Goal: Information Seeking & Learning: Learn about a topic

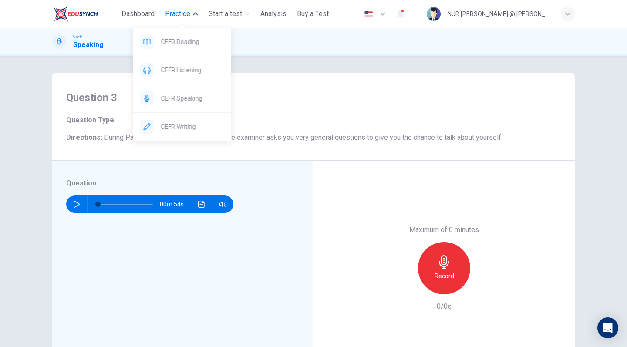
click at [186, 13] on span "Practice" at bounding box center [177, 14] width 25 height 10
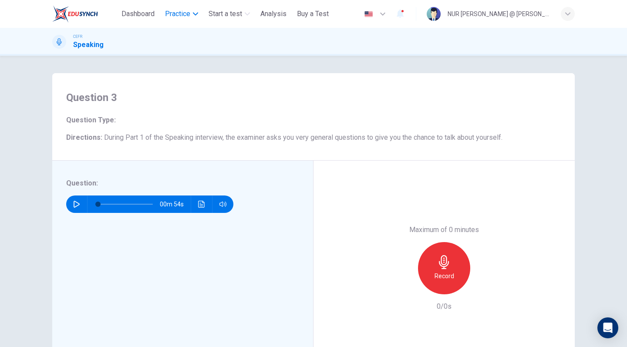
click at [188, 14] on span "Practice" at bounding box center [177, 14] width 25 height 10
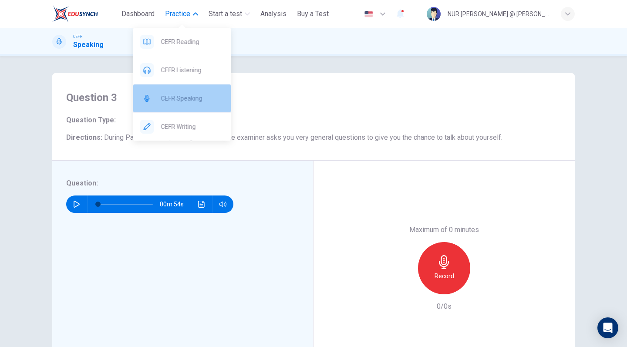
click at [203, 102] on span "CEFR Speaking" at bounding box center [192, 98] width 63 height 10
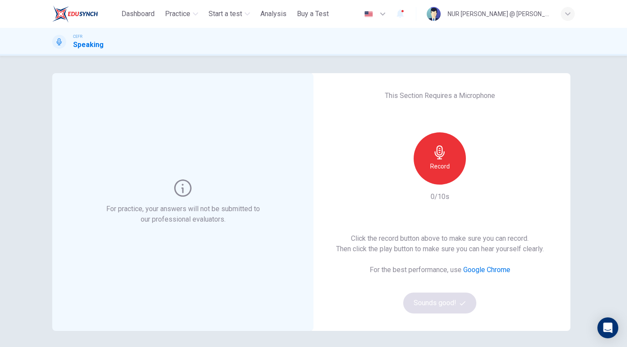
click at [451, 171] on div "Record" at bounding box center [440, 158] width 52 height 52
click at [451, 171] on div "Stop" at bounding box center [440, 158] width 52 height 52
click at [479, 176] on icon "button" at bounding box center [481, 177] width 4 height 5
click at [457, 300] on button "Sounds good!" at bounding box center [439, 303] width 73 height 21
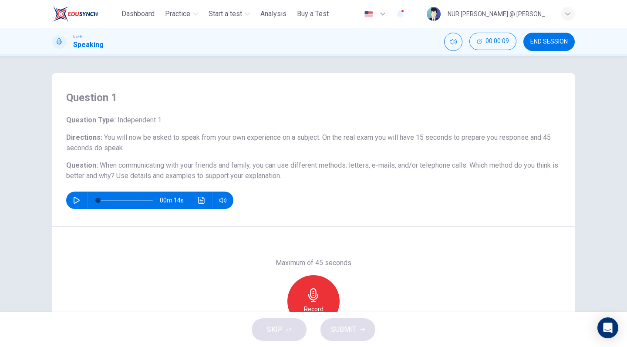
click at [75, 201] on icon "button" at bounding box center [76, 200] width 7 height 7
type input "*"
click at [314, 291] on icon "button" at bounding box center [314, 295] width 14 height 14
click at [347, 332] on span "SUBMIT" at bounding box center [343, 330] width 25 height 12
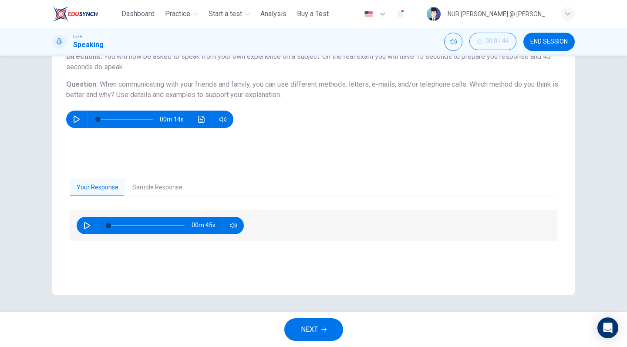
scroll to position [81, 0]
click at [173, 186] on button "Sample Response" at bounding box center [157, 188] width 64 height 18
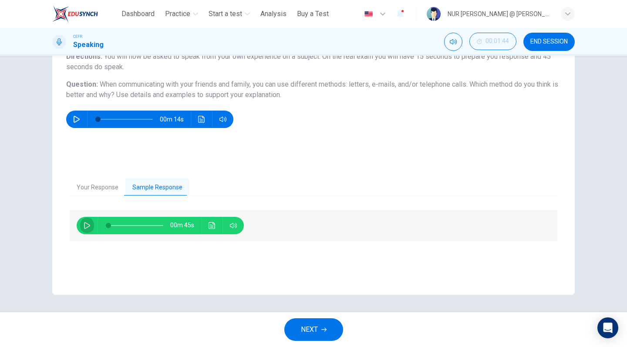
click at [84, 225] on icon "button" at bounding box center [87, 225] width 7 height 7
type input "*"
click at [107, 180] on button "Your Response" at bounding box center [98, 188] width 56 height 18
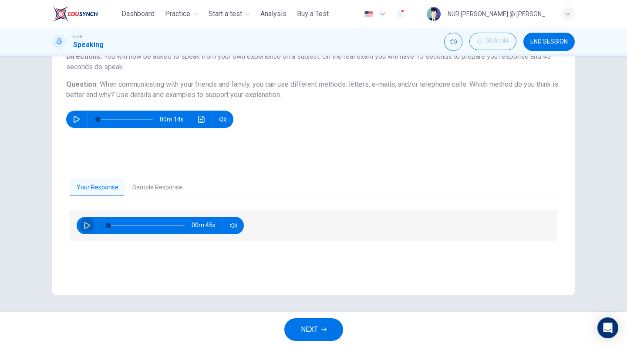
click at [88, 227] on icon "button" at bounding box center [87, 225] width 6 height 7
type input "**"
click at [79, 119] on icon "button" at bounding box center [76, 119] width 7 height 7
type input "*"
type input "**"
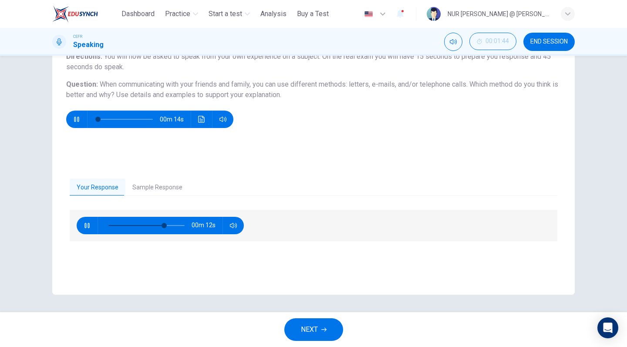
click at [79, 119] on icon "button" at bounding box center [76, 119] width 5 height 5
type input "*"
click at [60, 41] on icon at bounding box center [59, 41] width 7 height 7
type input "**"
click at [451, 41] on icon "Mute" at bounding box center [453, 41] width 7 height 7
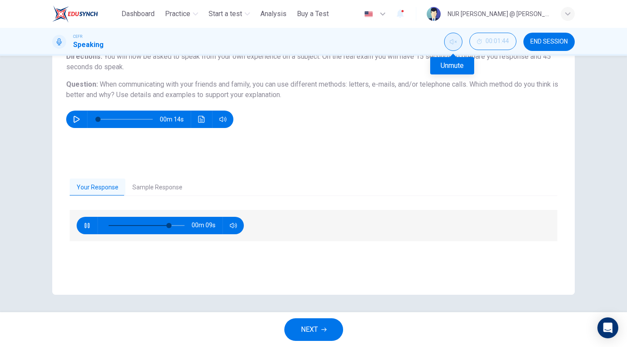
type input "*"
type input "**"
type input "*"
type input "**"
click at [451, 41] on icon "Unmute" at bounding box center [453, 41] width 7 height 7
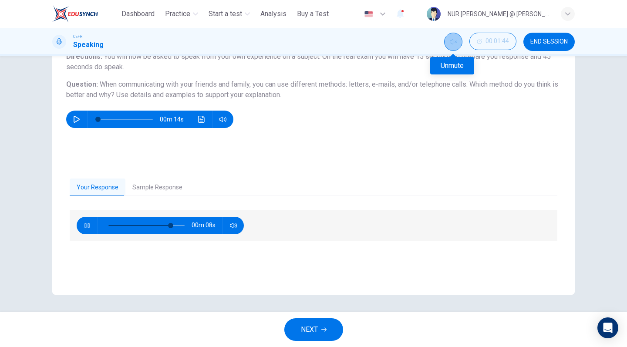
type input "*"
type input "**"
type input "*"
type input "**"
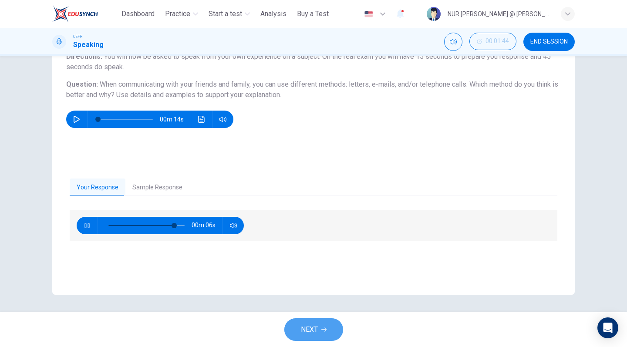
click at [325, 332] on button "NEXT" at bounding box center [314, 330] width 59 height 23
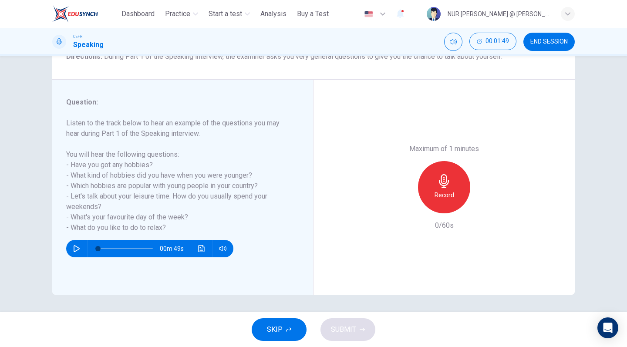
click at [76, 252] on icon "button" at bounding box center [76, 248] width 7 height 7
type input "*"
click at [433, 161] on div "Record" at bounding box center [444, 187] width 52 height 52
click at [433, 161] on div "Stop" at bounding box center [444, 187] width 52 height 52
click at [358, 333] on button "SUBMIT" at bounding box center [348, 330] width 55 height 23
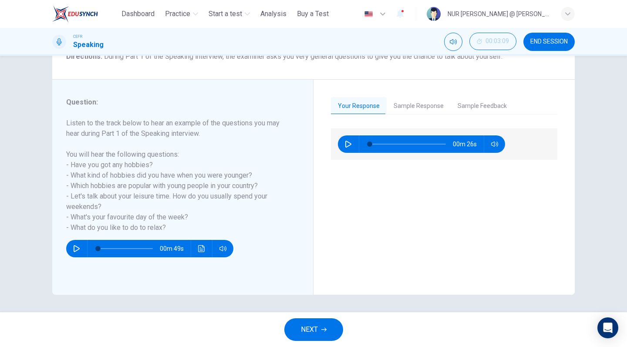
click at [426, 102] on button "Sample Response" at bounding box center [419, 106] width 64 height 18
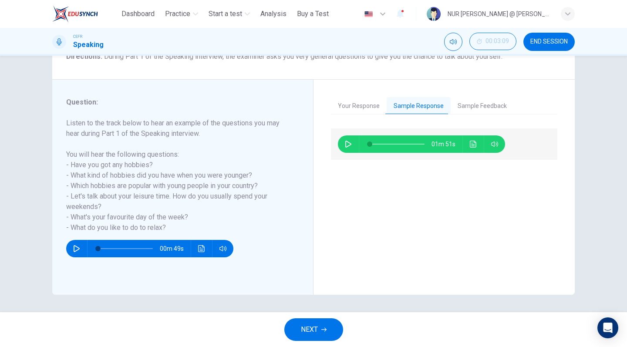
click at [346, 146] on icon "button" at bounding box center [348, 144] width 7 height 7
type input "*"
click at [468, 102] on button "Sample Feedback" at bounding box center [482, 106] width 63 height 18
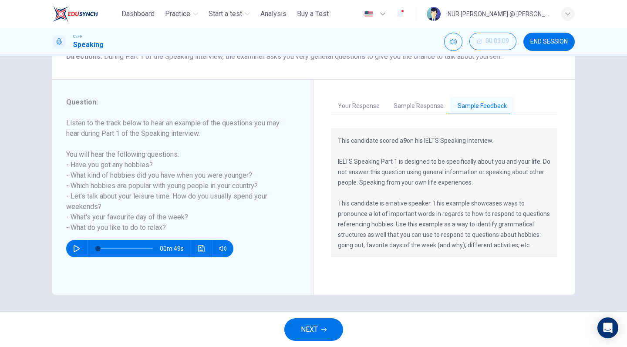
scroll to position [0, 0]
click at [322, 324] on button "NEXT" at bounding box center [314, 330] width 59 height 23
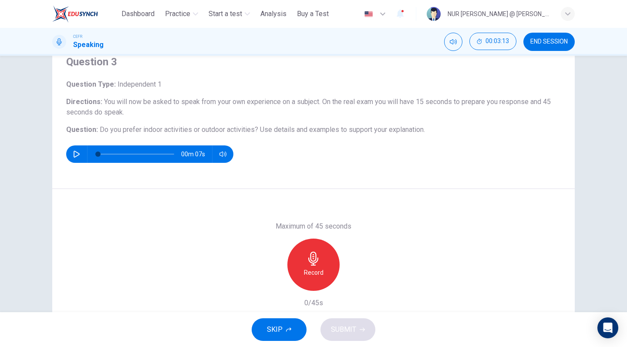
scroll to position [31, 0]
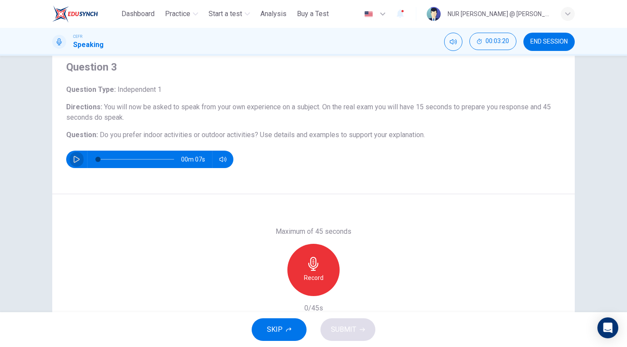
click at [77, 159] on icon "button" at bounding box center [76, 159] width 7 height 7
type input "*"
click at [307, 274] on h6 "Record" at bounding box center [314, 278] width 20 height 10
click at [321, 276] on div "Stop" at bounding box center [314, 270] width 52 height 52
click at [335, 335] on span "SUBMIT" at bounding box center [343, 330] width 25 height 12
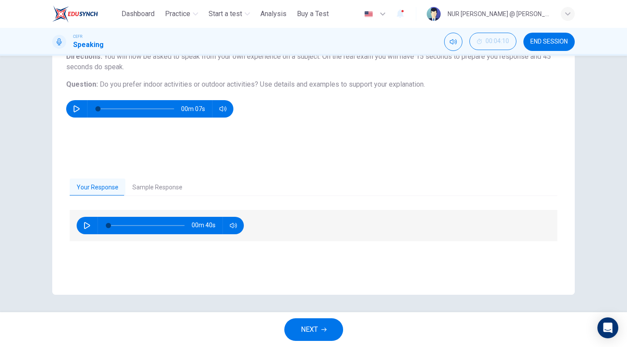
scroll to position [81, 0]
click at [147, 182] on button "Sample Response" at bounding box center [157, 188] width 64 height 18
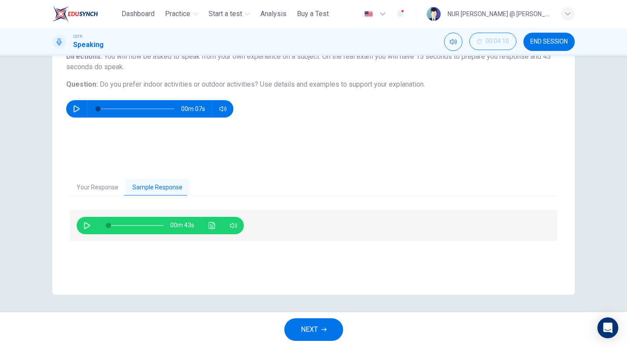
click at [84, 224] on icon "button" at bounding box center [87, 225] width 7 height 7
type input "*"
click at [315, 324] on span "NEXT" at bounding box center [309, 330] width 17 height 12
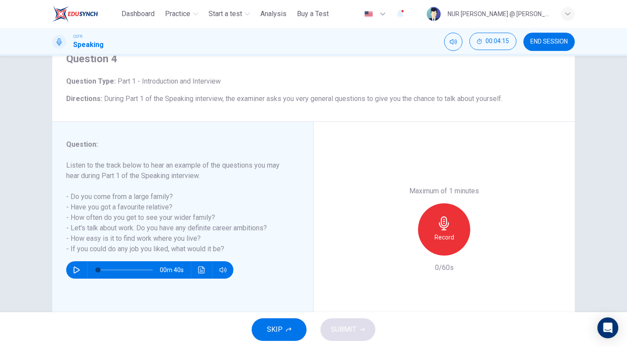
scroll to position [42, 0]
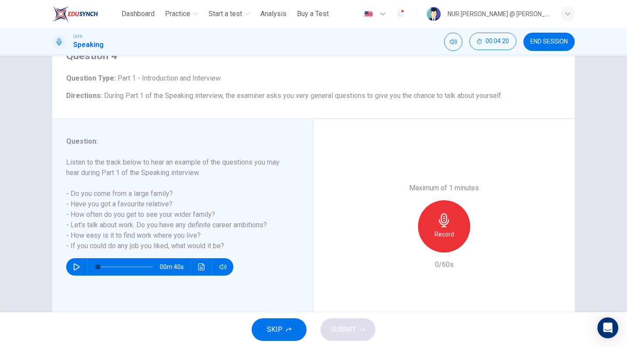
click at [451, 229] on h6 "Record" at bounding box center [445, 234] width 20 height 10
click at [78, 268] on icon "button" at bounding box center [77, 267] width 6 height 7
click at [438, 200] on div "Stop" at bounding box center [444, 226] width 52 height 52
click at [357, 329] on button "SUBMIT" at bounding box center [348, 330] width 55 height 23
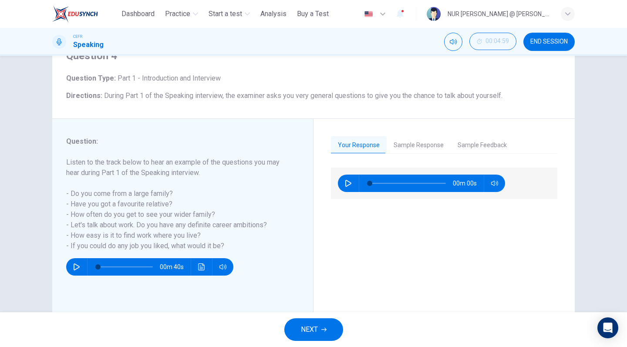
type input "*"
click at [432, 144] on button "Sample Response" at bounding box center [419, 145] width 64 height 18
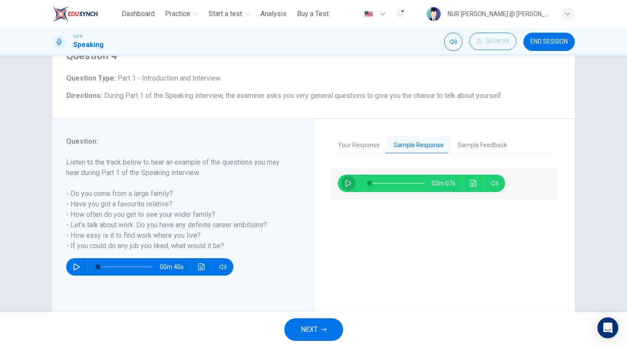
click at [349, 182] on icon "button" at bounding box center [348, 183] width 7 height 7
type input "*"
click at [319, 336] on button "NEXT" at bounding box center [314, 330] width 59 height 23
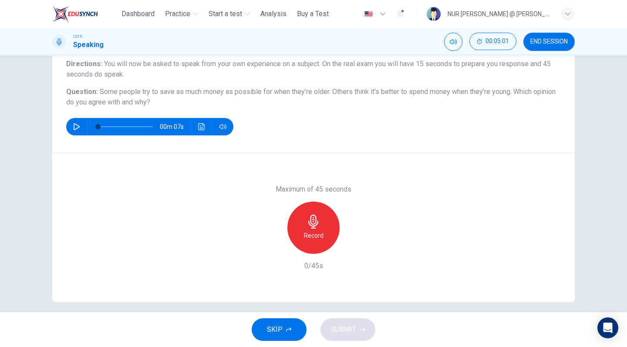
scroll to position [75, 0]
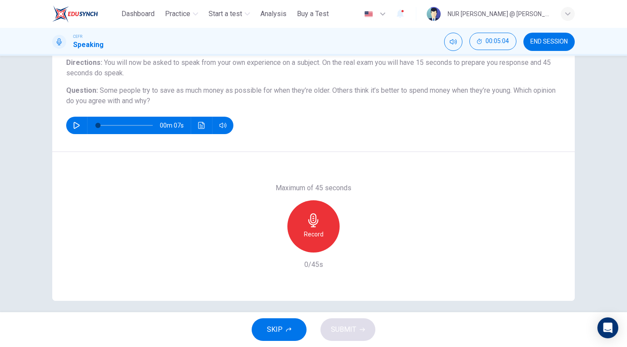
click at [78, 126] on icon "button" at bounding box center [76, 125] width 7 height 7
type input "*"
click at [322, 222] on div "Record" at bounding box center [314, 226] width 52 height 52
click at [322, 222] on div "Stop" at bounding box center [314, 226] width 52 height 52
click at [342, 334] on span "SUBMIT" at bounding box center [343, 330] width 25 height 12
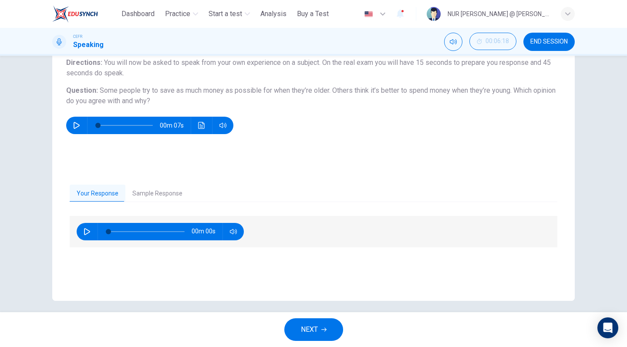
click at [172, 192] on button "Sample Response" at bounding box center [157, 194] width 64 height 18
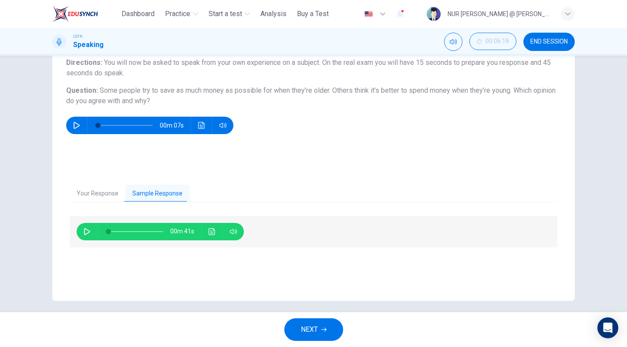
click at [84, 231] on icon "button" at bounding box center [87, 231] width 7 height 7
type input "*"
click at [327, 323] on button "NEXT" at bounding box center [314, 330] width 59 height 23
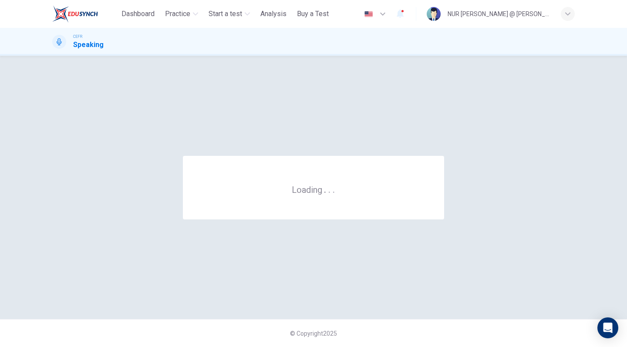
scroll to position [0, 0]
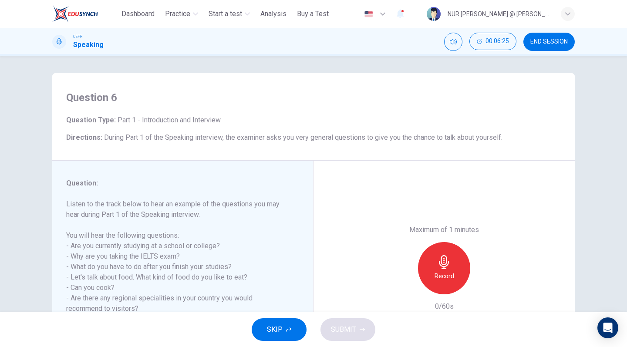
click at [434, 242] on div "Record" at bounding box center [444, 268] width 52 height 52
click at [434, 242] on div "Stop" at bounding box center [444, 268] width 52 height 52
click at [364, 328] on icon "button" at bounding box center [362, 329] width 5 height 5
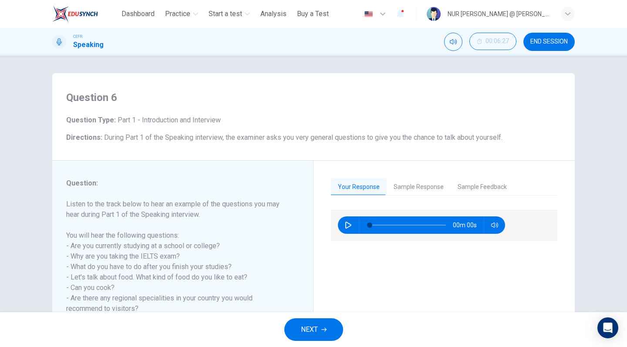
click at [434, 187] on button "Sample Response" at bounding box center [419, 187] width 64 height 18
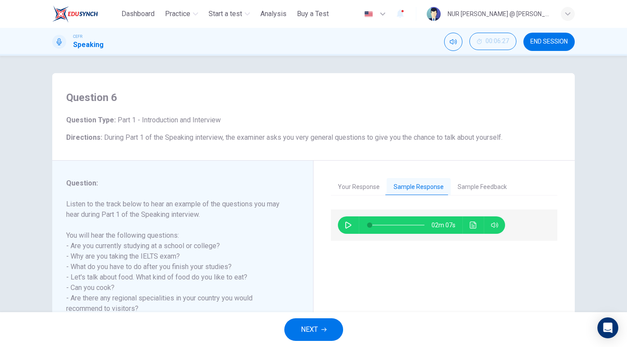
click at [351, 225] on icon "button" at bounding box center [348, 225] width 7 height 7
type input "*"
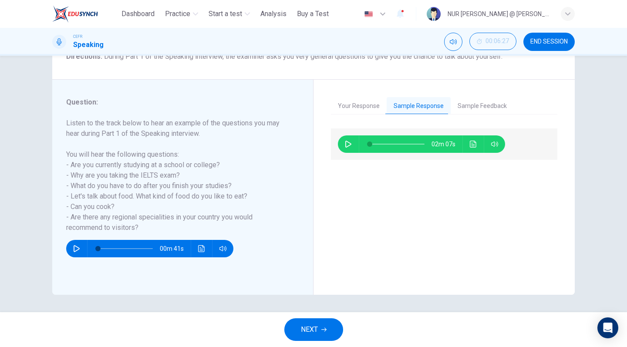
scroll to position [81, 0]
click at [330, 324] on button "NEXT" at bounding box center [314, 330] width 59 height 23
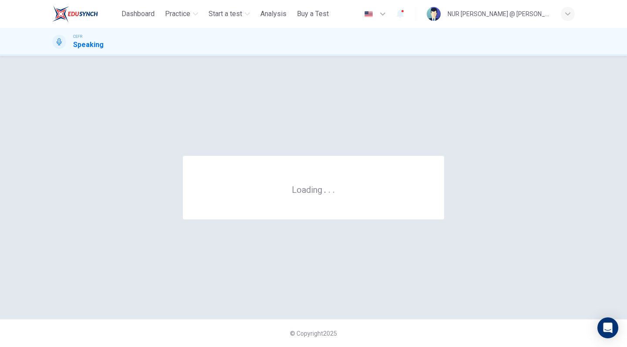
scroll to position [0, 0]
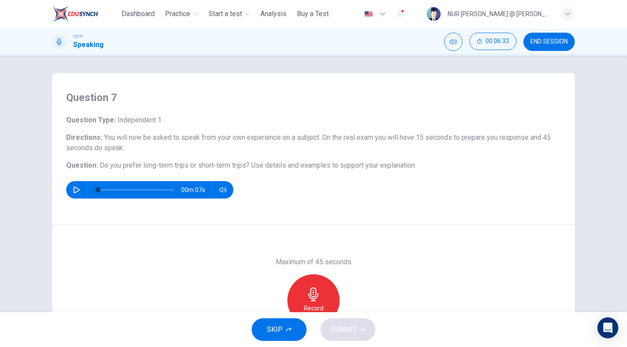
click at [540, 11] on div "NUR [PERSON_NAME] @ [PERSON_NAME]" at bounding box center [499, 14] width 103 height 10
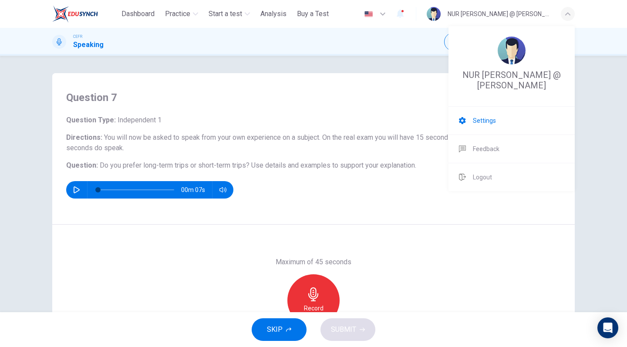
click at [526, 123] on li "Settings" at bounding box center [512, 121] width 126 height 28
